Goal: Task Accomplishment & Management: Manage account settings

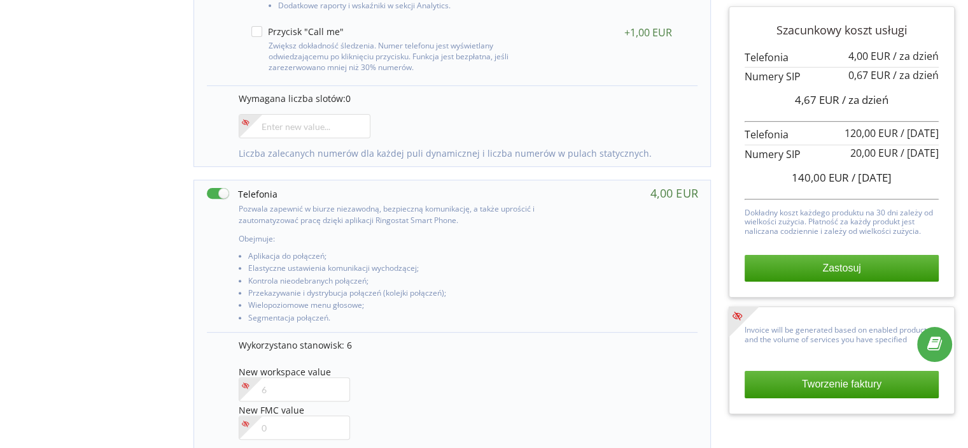
scroll to position [516, 0]
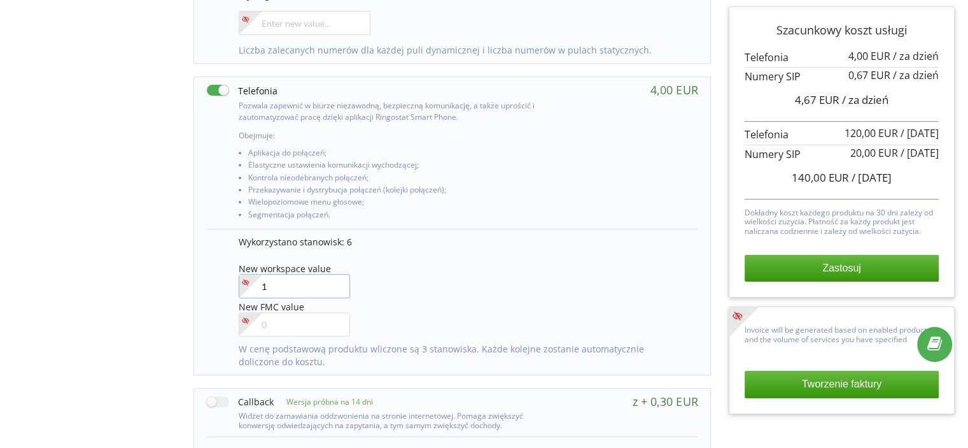
click at [336, 280] on input"] "1" at bounding box center [294, 286] width 111 height 24
click at [338, 281] on input"] "2" at bounding box center [294, 286] width 111 height 24
click at [338, 281] on input"] "3" at bounding box center [294, 286] width 111 height 24
click at [338, 281] on input"] "4" at bounding box center [294, 286] width 111 height 24
click at [338, 281] on input"] "5" at bounding box center [294, 286] width 111 height 24
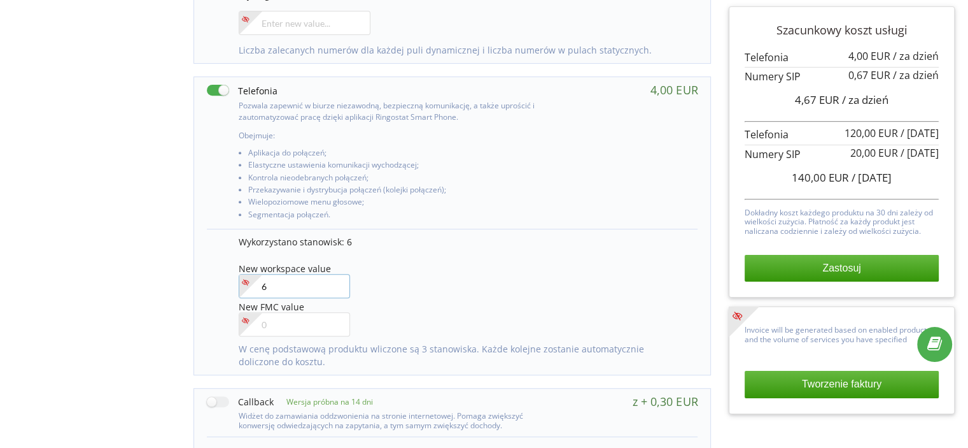
click at [338, 281] on input"] "6" at bounding box center [294, 286] width 111 height 24
click at [338, 281] on input"] "7" at bounding box center [294, 286] width 111 height 24
click at [138, 272] on div "Zarządzanie produktami projektu Wybierz produkty: Im więcej produktów podłączas…" at bounding box center [483, 213] width 959 height 1277
click at [335, 288] on input"] "6" at bounding box center [294, 286] width 111 height 24
type input"] "5"
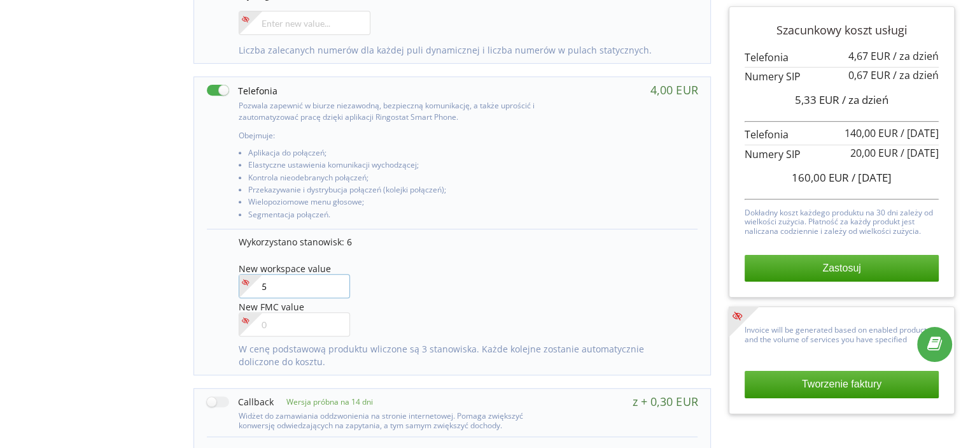
click at [337, 286] on input"] "5" at bounding box center [294, 286] width 111 height 24
